Goal: Task Accomplishment & Management: Manage account settings

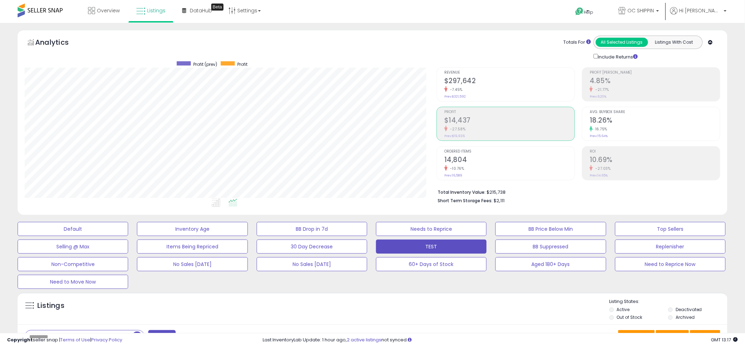
scroll to position [144, 412]
drag, startPoint x: 377, startPoint y: 200, endPoint x: 373, endPoint y: 201, distance: 3.6
click at [374, 201] on ul at bounding box center [216, 203] width 417 height 13
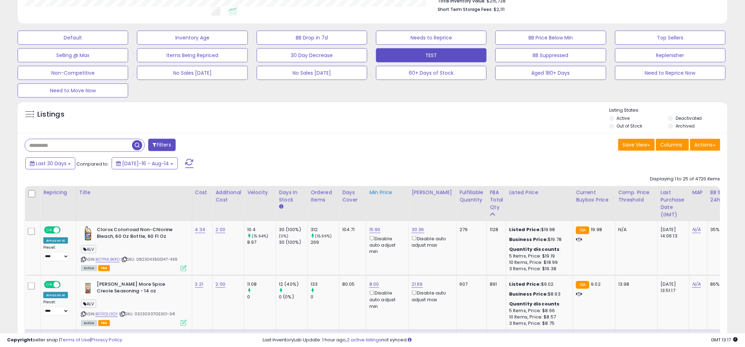
scroll to position [197, 0]
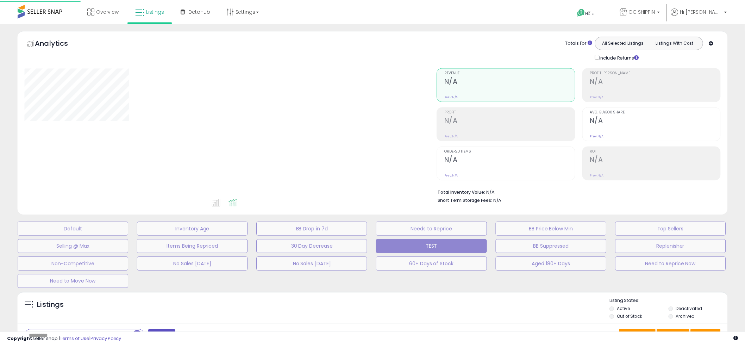
scroll to position [126, 0]
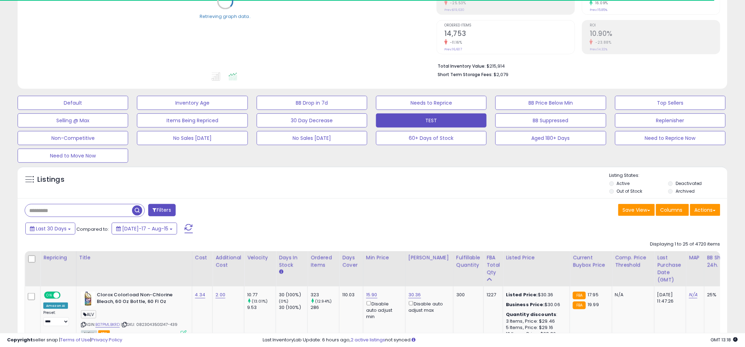
drag, startPoint x: 361, startPoint y: 172, endPoint x: 354, endPoint y: 172, distance: 6.3
click at [359, 172] on div "Listings" at bounding box center [373, 184] width 710 height 24
drag, startPoint x: 374, startPoint y: 183, endPoint x: 364, endPoint y: 181, distance: 10.7
click at [370, 183] on div "Listings" at bounding box center [373, 184] width 710 height 24
click at [364, 181] on div "Listings" at bounding box center [373, 184] width 710 height 24
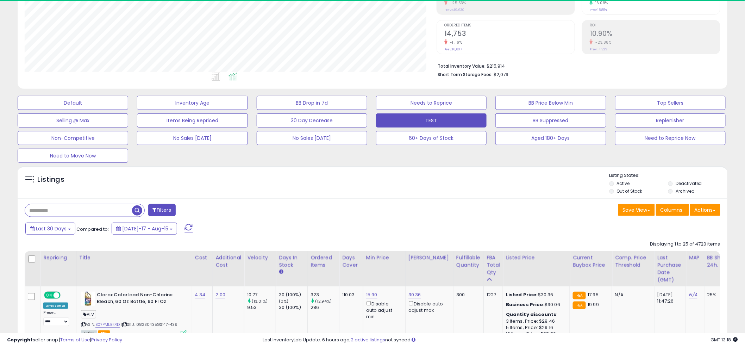
scroll to position [144, 412]
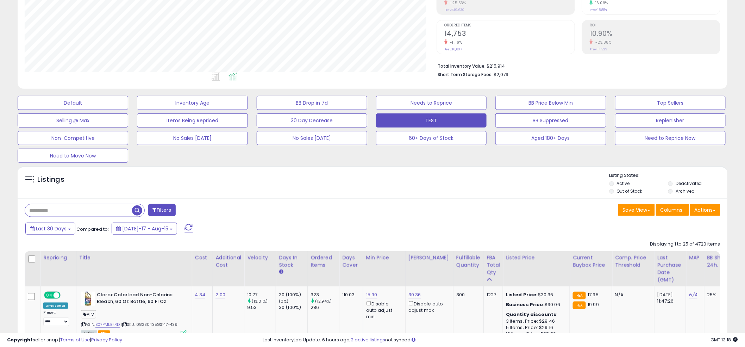
drag, startPoint x: 367, startPoint y: 173, endPoint x: 749, endPoint y: 175, distance: 381.5
click at [378, 174] on div "Listings" at bounding box center [373, 184] width 710 height 24
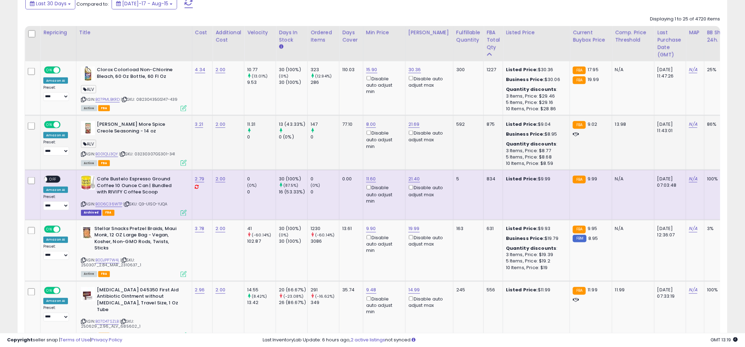
scroll to position [351, 0]
click at [366, 101] on td "15.90 Disable auto adjust min" at bounding box center [384, 88] width 42 height 54
click at [369, 100] on td "15.90 Disable auto adjust min" at bounding box center [384, 88] width 42 height 54
click at [365, 99] on td "15.90 Disable auto adjust min" at bounding box center [384, 88] width 42 height 54
click at [364, 99] on td "15.90 Disable auto adjust min" at bounding box center [384, 88] width 42 height 54
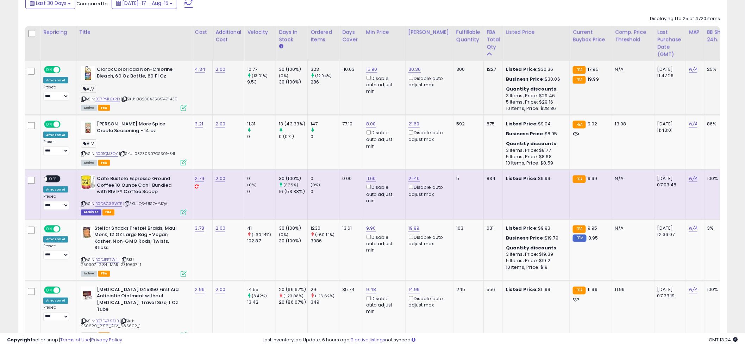
click at [364, 99] on td "15.90 Disable auto adjust min" at bounding box center [384, 88] width 42 height 54
click at [366, 99] on td "15.90 Disable auto adjust min" at bounding box center [384, 88] width 42 height 54
click at [365, 99] on td "15.90 Disable auto adjust min" at bounding box center [384, 88] width 42 height 54
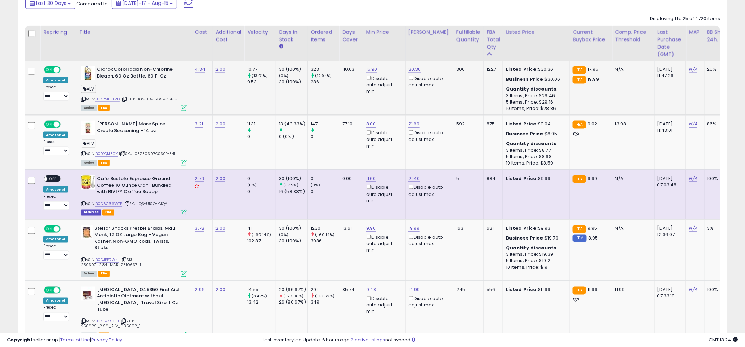
click at [366, 99] on td "15.90 Disable auto adjust min" at bounding box center [384, 88] width 42 height 54
click at [364, 98] on td "15.90 Disable auto adjust min" at bounding box center [384, 88] width 42 height 54
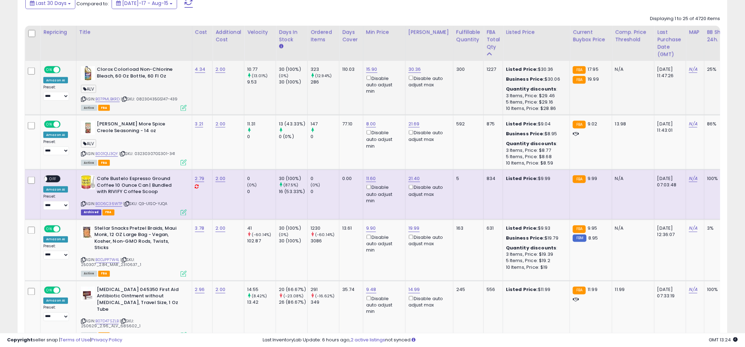
click at [364, 98] on td "15.90 Disable auto adjust min" at bounding box center [384, 88] width 42 height 54
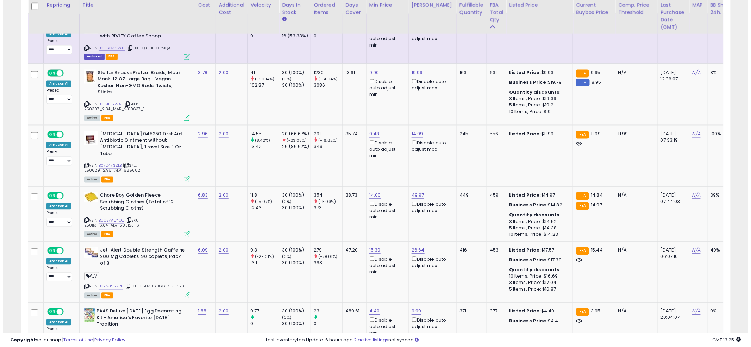
scroll to position [508, 0]
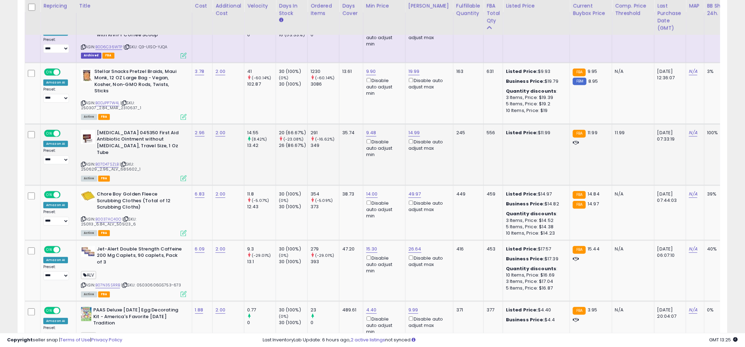
click at [183, 175] on icon at bounding box center [184, 178] width 6 height 6
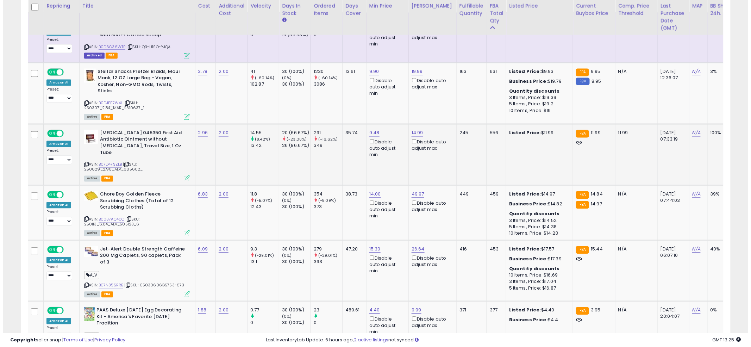
scroll to position [144, 416]
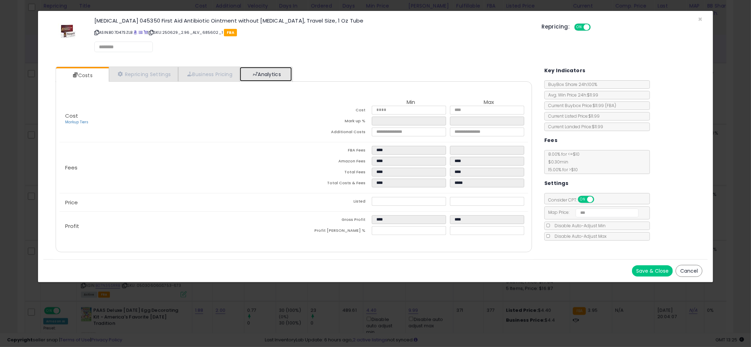
click at [279, 69] on link "Analytics" at bounding box center [266, 74] width 52 height 14
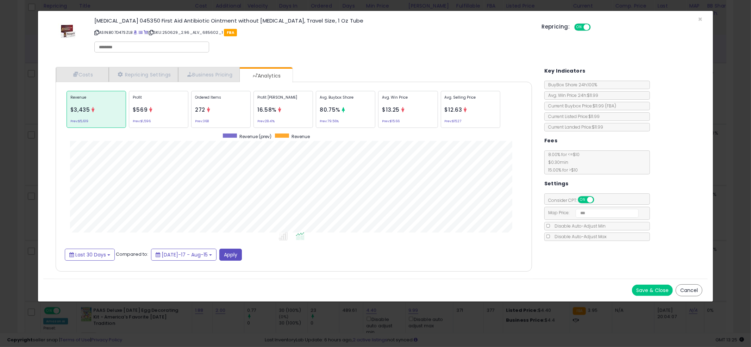
click at [363, 71] on div "Costs Repricing Settings Business Pricing Analytics" at bounding box center [294, 169] width 476 height 204
click at [242, 116] on div "Ordered Items 272 Prev: 368" at bounding box center [220, 109] width 59 height 37
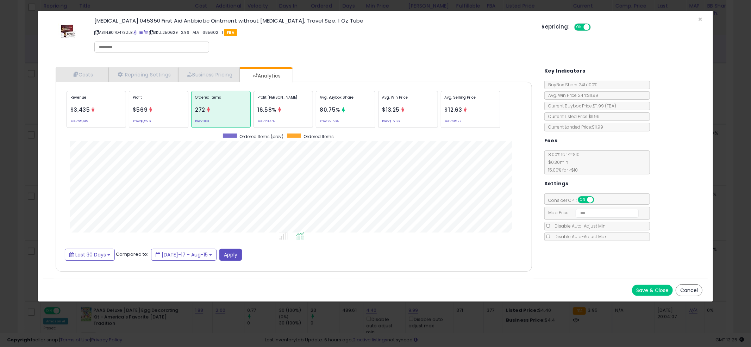
click at [160, 116] on div "Profit $569 Prev: $1,596" at bounding box center [158, 109] width 59 height 37
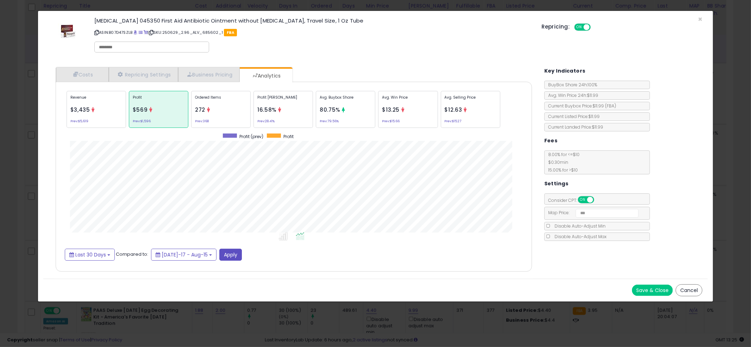
click at [209, 111] on icon at bounding box center [208, 109] width 5 height 5
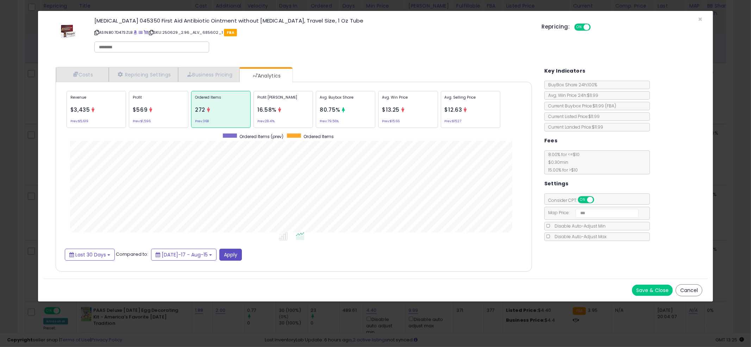
click at [16, 118] on div "× Close Polysporin 045350 First Aid Antibiotic Ointment without Neomycin, Trave…" at bounding box center [375, 173] width 751 height 347
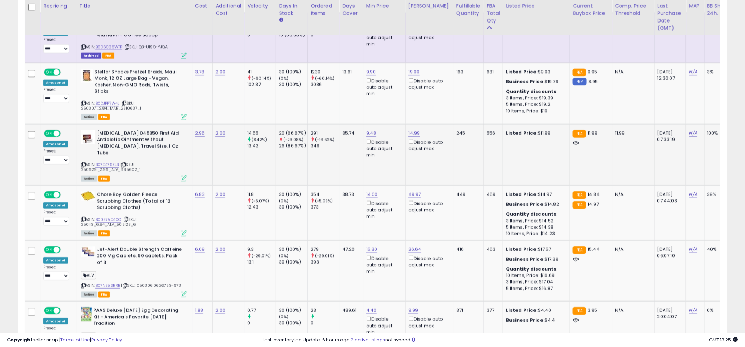
scroll to position [351799, 351531]
click at [350, 153] on td "35.74" at bounding box center [351, 154] width 24 height 61
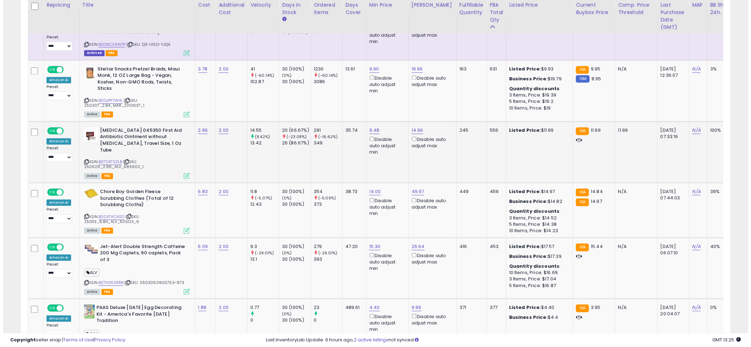
scroll to position [511, 0]
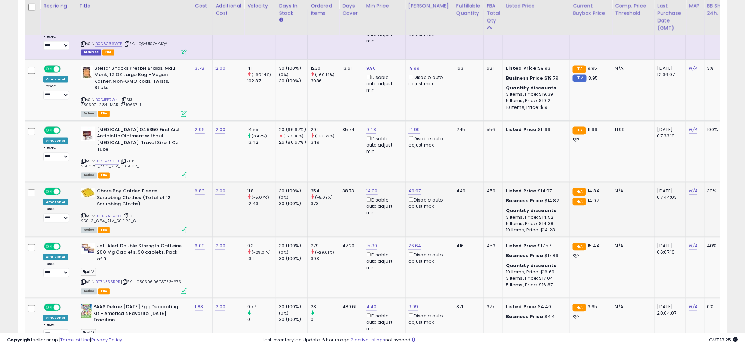
drag, startPoint x: 336, startPoint y: 205, endPoint x: 341, endPoint y: 201, distance: 6.0
click at [338, 203] on tr "**********" at bounding box center [532, 209] width 1014 height 55
click at [352, 200] on td "38.73" at bounding box center [351, 209] width 24 height 55
click at [350, 203] on td "38.73" at bounding box center [351, 209] width 24 height 55
click at [347, 201] on td "38.73" at bounding box center [351, 209] width 24 height 55
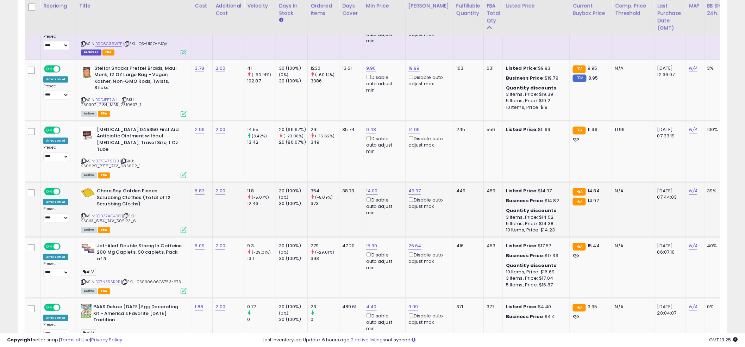
drag, startPoint x: 347, startPoint y: 201, endPoint x: 196, endPoint y: 197, distance: 151.4
click at [347, 201] on td "38.73" at bounding box center [351, 209] width 24 height 55
click at [348, 203] on td "38.73" at bounding box center [351, 209] width 24 height 55
click at [178, 227] on div "Active FBA" at bounding box center [134, 229] width 106 height 5
click at [181, 227] on icon at bounding box center [184, 230] width 6 height 6
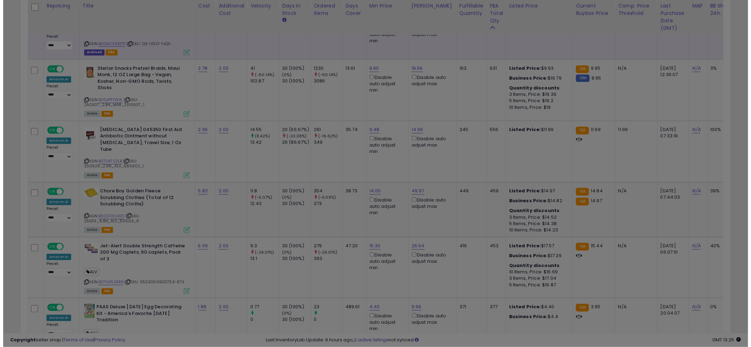
scroll to position [144, 416]
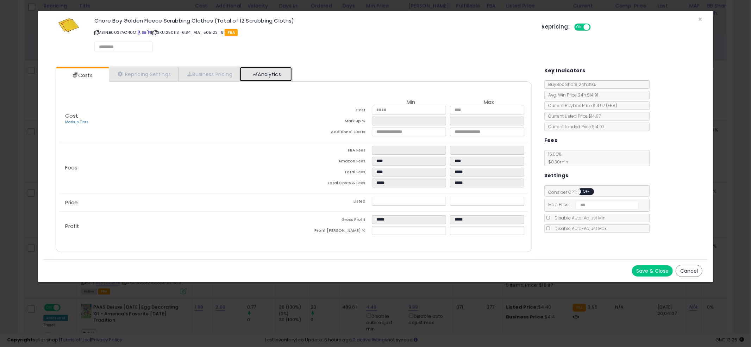
click at [276, 72] on link "Analytics" at bounding box center [266, 74] width 52 height 14
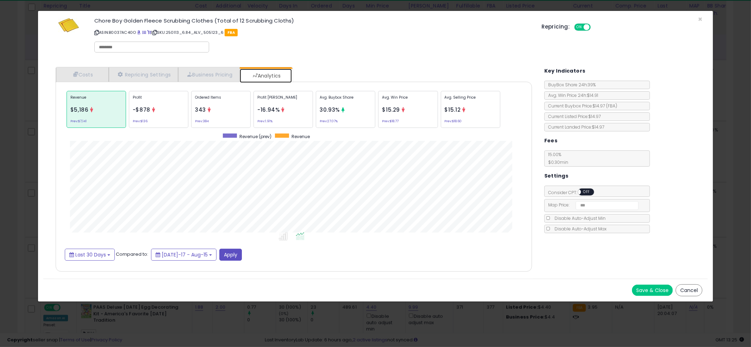
scroll to position [216, 490]
click at [105, 251] on span "Last 30 Days" at bounding box center [90, 254] width 31 height 7
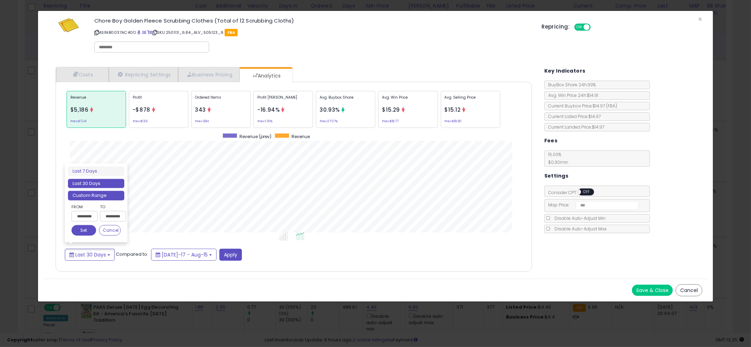
click at [107, 197] on li "Custom Range" at bounding box center [96, 196] width 56 height 10
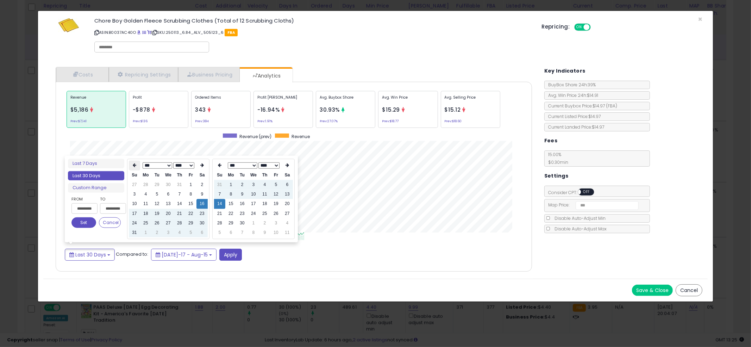
click at [133, 165] on icon at bounding box center [135, 165] width 4 height 4
click at [177, 185] on td "1" at bounding box center [179, 185] width 11 height 10
type input "**********"
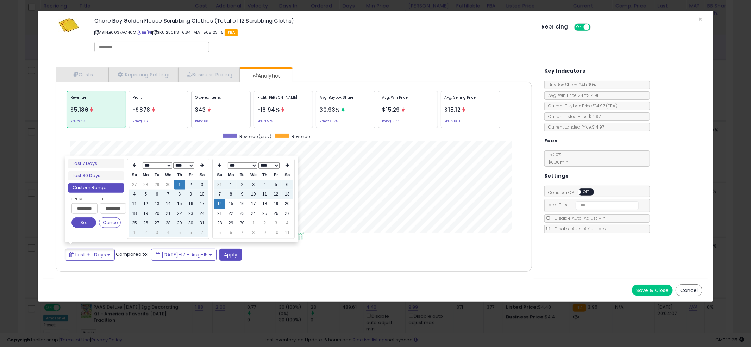
click at [77, 223] on button "Set" at bounding box center [83, 222] width 25 height 11
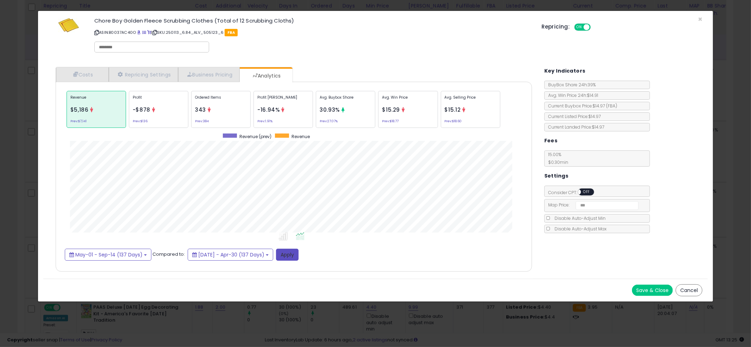
click at [298, 256] on button "Apply" at bounding box center [287, 254] width 23 height 12
click at [365, 51] on div "Chore Boy Golden Fleece Scrubbing Clothes (Total of 12 Scrubbing Cloths) ASIN: …" at bounding box center [312, 36] width 447 height 40
click at [365, 56] on div "× Close Chore Boy Golden Fleece Scrubbing Clothes (Total of 12 Scrubbing Cloths…" at bounding box center [375, 36] width 664 height 51
click at [364, 59] on div "× Close Chore Boy Golden Fleece Scrubbing Clothes (Total of 12 Scrubbing Cloths…" at bounding box center [375, 36] width 664 height 51
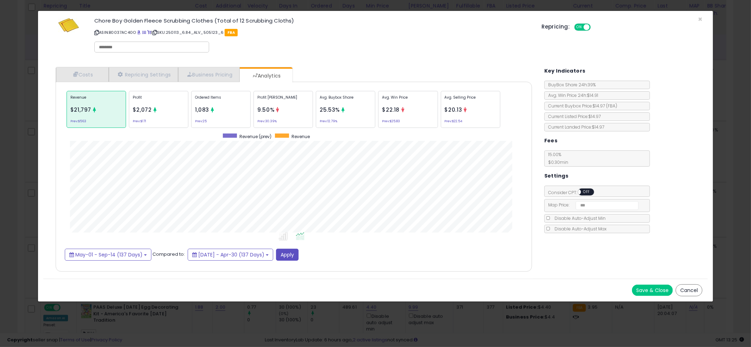
click at [371, 61] on div "× Close Chore Boy Golden Fleece Scrubbing Clothes (Total of 12 Scrubbing Cloths…" at bounding box center [375, 36] width 664 height 51
click at [148, 109] on span "$2,072" at bounding box center [142, 109] width 19 height 7
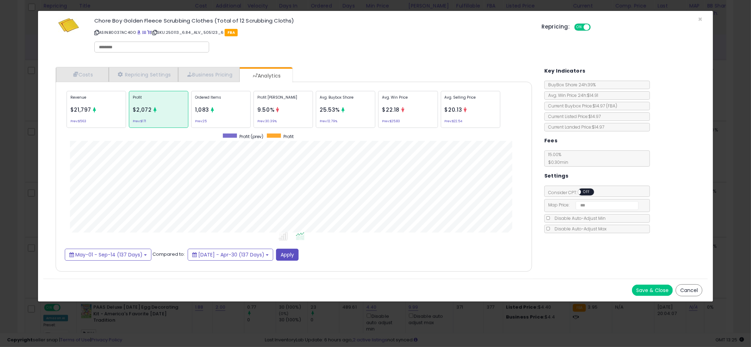
click at [13, 160] on div "× Close Chore Boy Golden Fleece Scrubbing Clothes (Total of 12 Scrubbing Cloths…" at bounding box center [375, 173] width 751 height 347
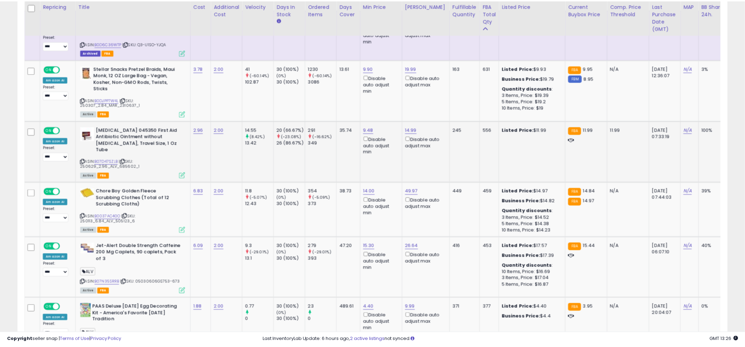
scroll to position [351799, 351531]
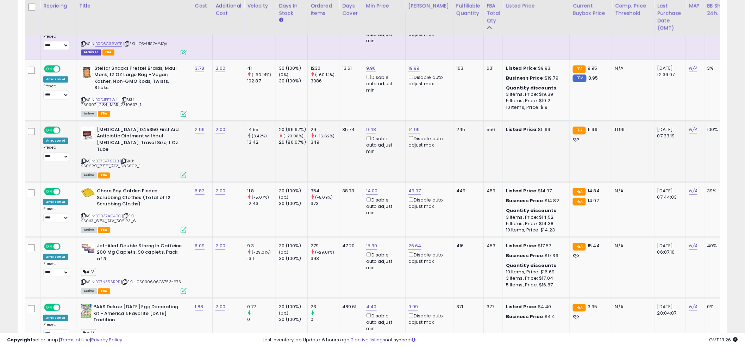
click at [349, 159] on td "35.74" at bounding box center [351, 151] width 24 height 61
click at [348, 155] on td "35.74" at bounding box center [351, 151] width 24 height 61
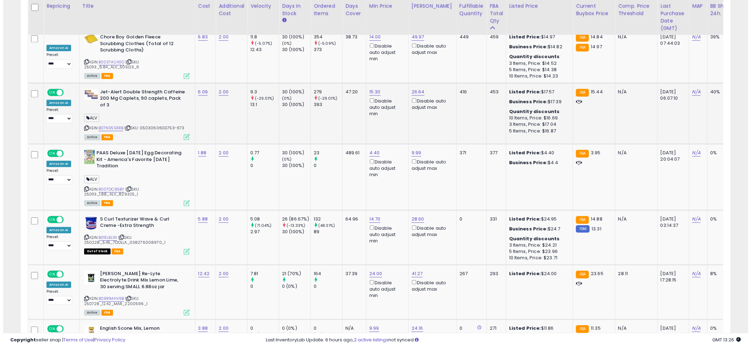
scroll to position [680, 0]
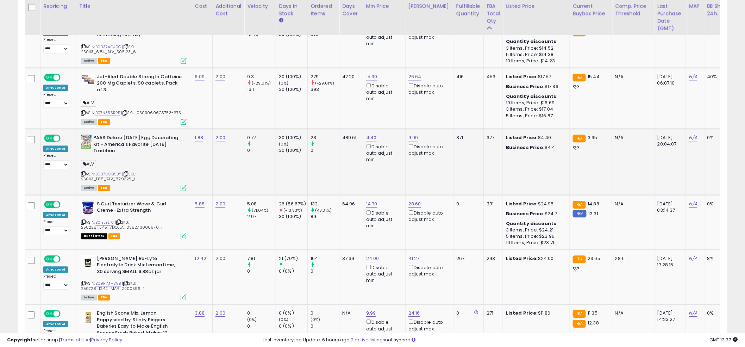
click at [339, 148] on td "489.61" at bounding box center [351, 161] width 24 height 66
click at [339, 160] on td "489.61" at bounding box center [351, 161] width 24 height 66
click at [371, 255] on div "24.00 Disable auto adjust min" at bounding box center [383, 269] width 34 height 29
click at [370, 255] on link "24.00" at bounding box center [372, 258] width 13 height 7
click at [359, 229] on input "*****" at bounding box center [352, 225] width 63 height 12
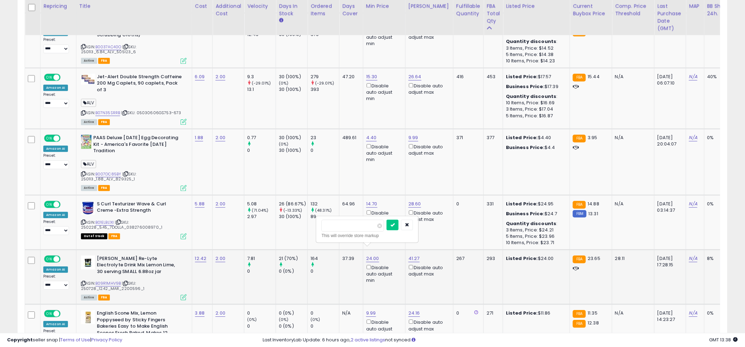
click at [359, 229] on input "*****" at bounding box center [352, 225] width 63 height 12
type input "****"
click button "submit" at bounding box center [392, 224] width 12 height 11
click at [101, 271] on div "ASIN: B09R1MHV9B | SKU: 250728_12.42_MAR_2200596_1 Active FBA" at bounding box center [134, 277] width 106 height 44
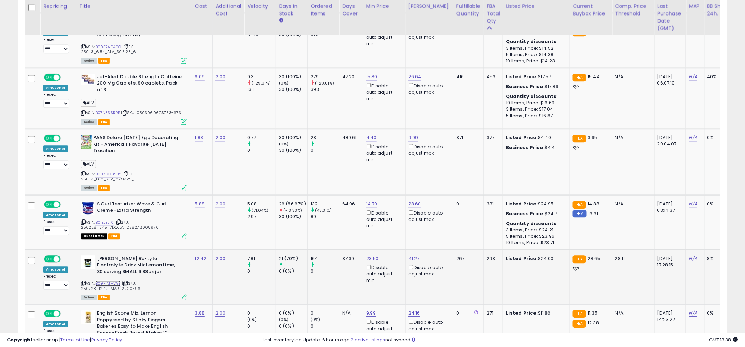
click at [101, 280] on link "B09R1MHV9B" at bounding box center [108, 283] width 26 height 6
click at [367, 249] on td "23.50 Disable auto adjust min" at bounding box center [384, 276] width 42 height 55
click at [368, 255] on link "23.50" at bounding box center [372, 258] width 13 height 7
click at [370, 228] on input "*****" at bounding box center [352, 225] width 63 height 12
type input "*****"
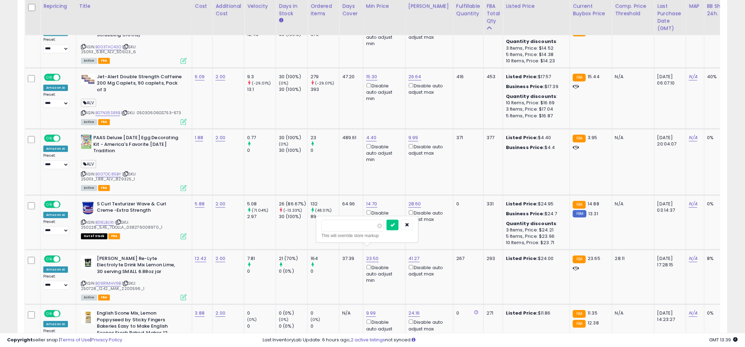
click at [380, 228] on input "*****" at bounding box center [352, 225] width 63 height 12
click at [181, 294] on icon at bounding box center [184, 297] width 6 height 6
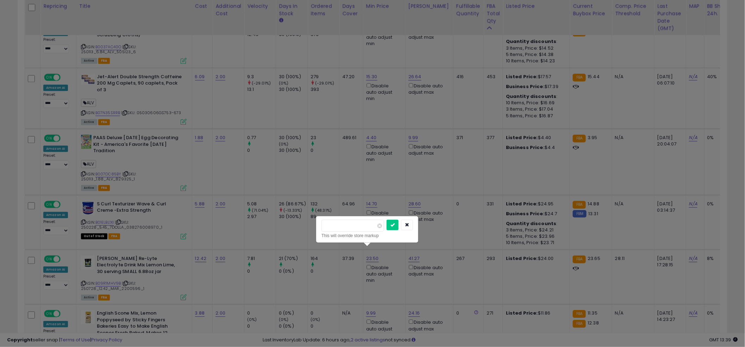
scroll to position [144, 416]
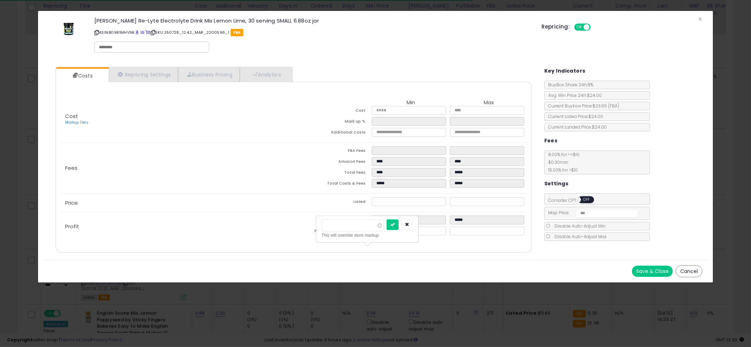
drag, startPoint x: 414, startPoint y: 229, endPoint x: 429, endPoint y: 229, distance: 14.8
click at [413, 229] on button "button" at bounding box center [407, 224] width 12 height 11
type input "****"
click at [439, 232] on input "****" at bounding box center [409, 230] width 74 height 9
type input "****"
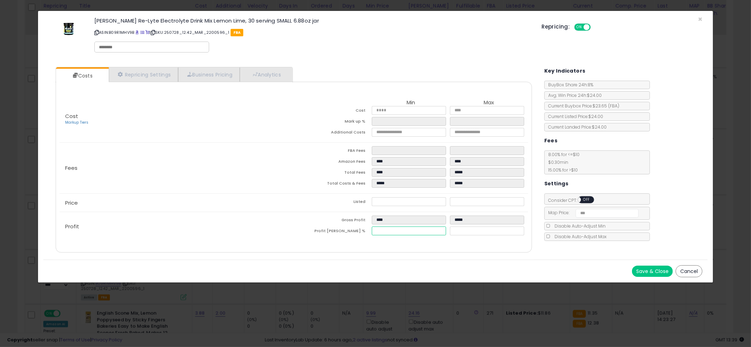
type input "****"
type input "*****"
drag, startPoint x: 428, startPoint y: 233, endPoint x: 438, endPoint y: 233, distance: 10.6
type input "****"
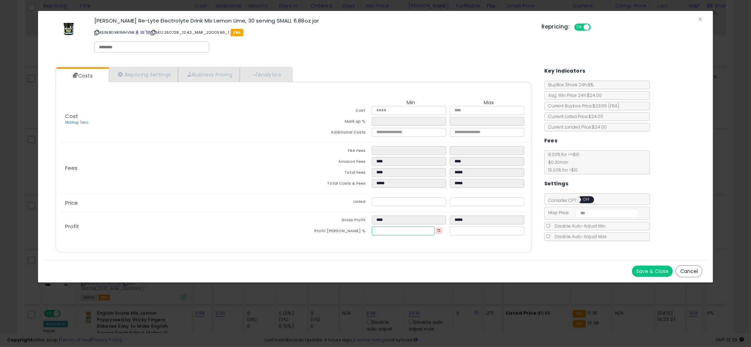
click at [434, 233] on input "****" at bounding box center [403, 230] width 63 height 9
click at [439, 233] on button at bounding box center [438, 230] width 7 height 6
type input "*****"
type input "****"
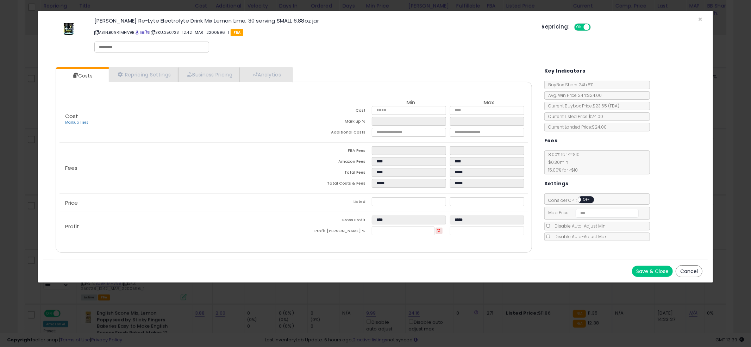
type input "*****"
type input "****"
click at [649, 271] on button "Save & Close" at bounding box center [652, 270] width 41 height 11
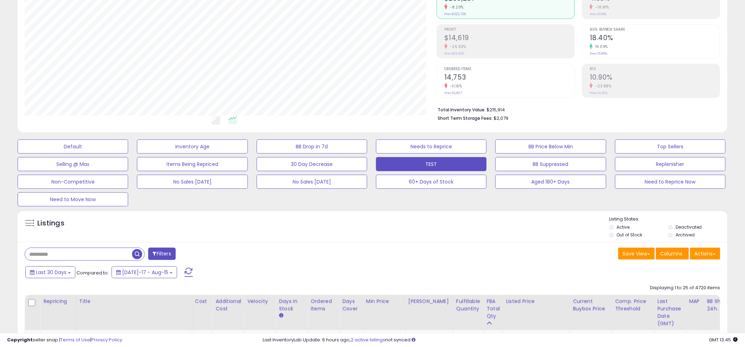
scroll to position [157, 0]
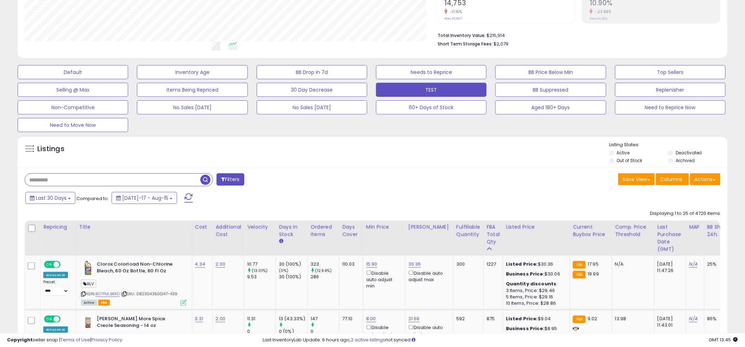
paste input "**********"
type input "**********"
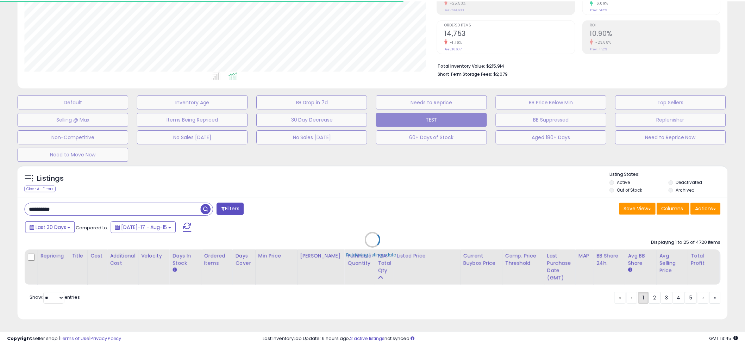
scroll to position [351799, 351531]
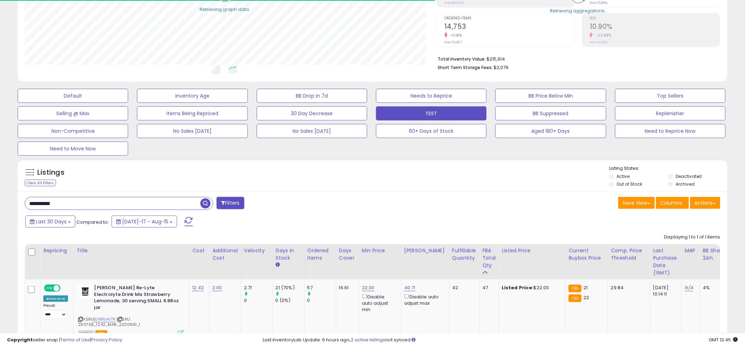
click at [364, 163] on div "Listings Clear All Filters" at bounding box center [373, 175] width 710 height 32
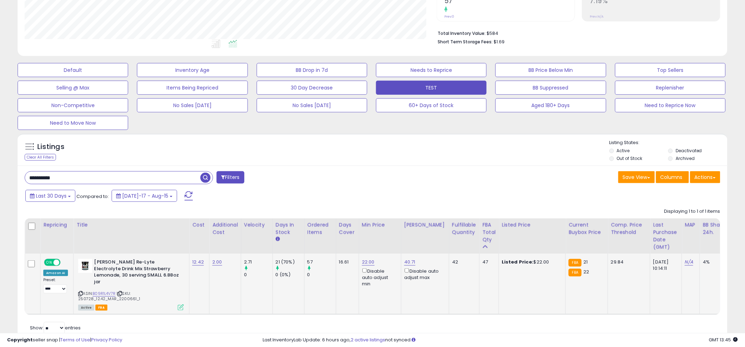
scroll to position [181, 0]
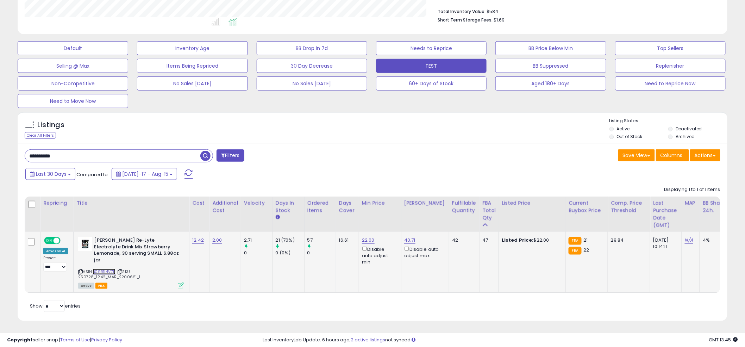
click at [101, 269] on link "B09R1L4V7R" at bounding box center [104, 272] width 23 height 6
click at [376, 29] on ul at bounding box center [216, 23] width 417 height 13
click at [372, 27] on ul at bounding box center [216, 23] width 417 height 13
